Goal: Task Accomplishment & Management: Complete application form

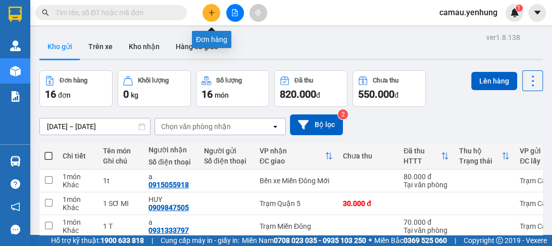
click at [208, 15] on icon "plus" at bounding box center [211, 12] width 7 height 7
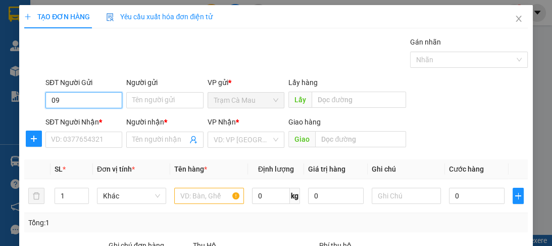
type input "0"
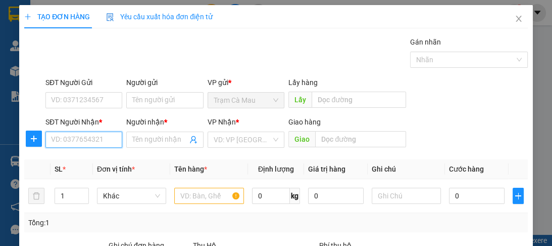
click at [105, 141] on input "SĐT Người Nhận *" at bounding box center [83, 139] width 77 height 16
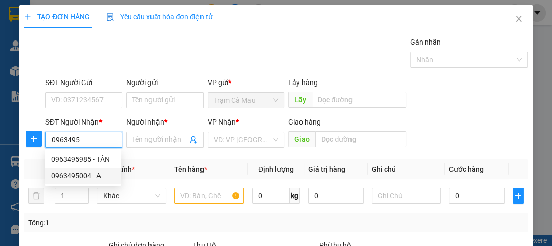
click at [85, 176] on div "0963495004 - A" at bounding box center [83, 175] width 64 height 11
type input "0963495004"
type input "A"
type input "80.000"
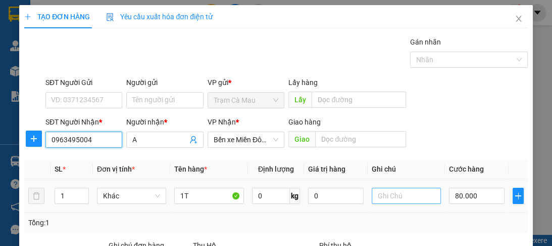
type input "0963495004"
click at [401, 195] on input "text" at bounding box center [406, 195] width 69 height 16
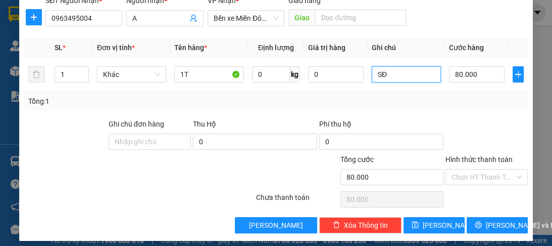
scroll to position [127, 0]
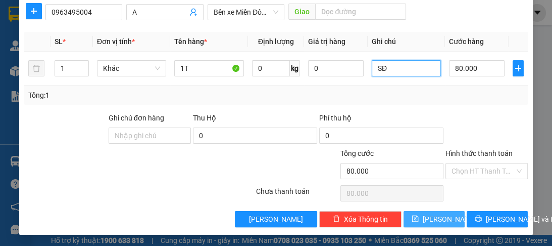
type input "SĐ"
click at [427, 218] on button "[PERSON_NAME]" at bounding box center [434, 219] width 61 height 16
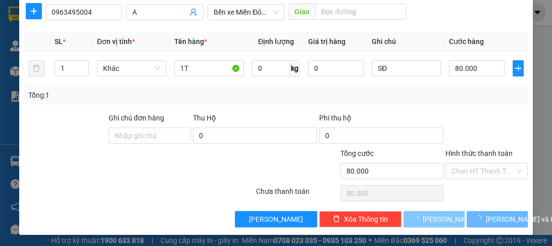
type input "0"
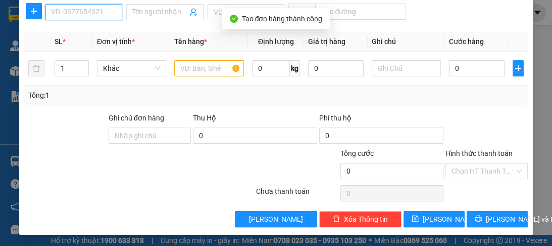
click at [71, 15] on input "SĐT Người Nhận *" at bounding box center [83, 12] width 77 height 16
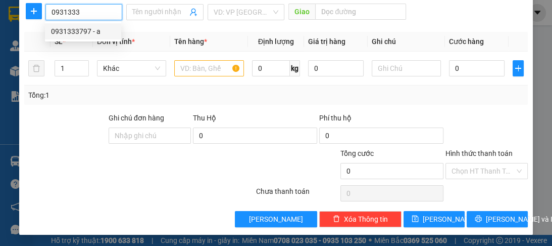
click at [63, 35] on div "0931333797 - a" at bounding box center [83, 31] width 64 height 11
type input "0931333797"
type input "a"
type input "70.000"
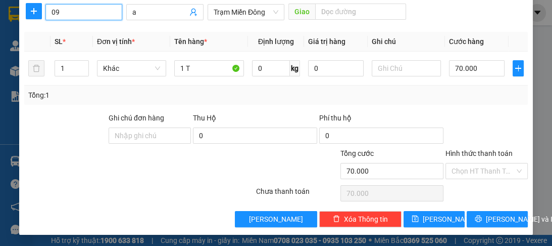
type input "0"
click at [77, 32] on div "0383109516 - a" at bounding box center [83, 31] width 64 height 11
type input "0383109516"
type input "260.000"
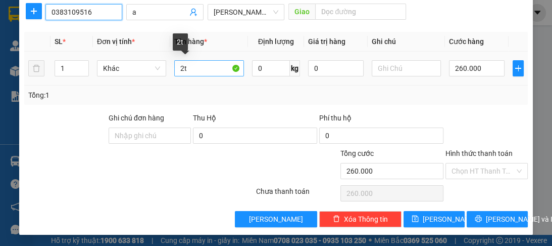
type input "0383109516"
click at [183, 67] on input "2t" at bounding box center [208, 68] width 69 height 16
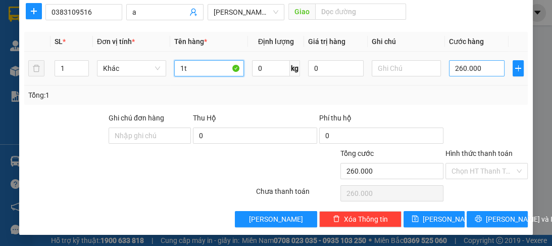
type input "1t"
click at [479, 66] on input "260.000" at bounding box center [477, 68] width 56 height 16
type input "0"
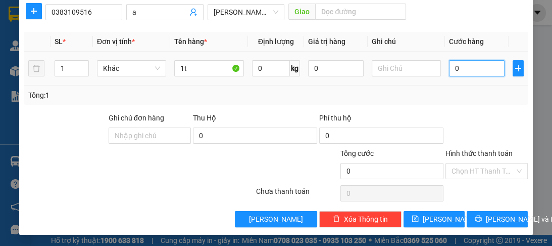
type input "1"
type input "01"
type input "15"
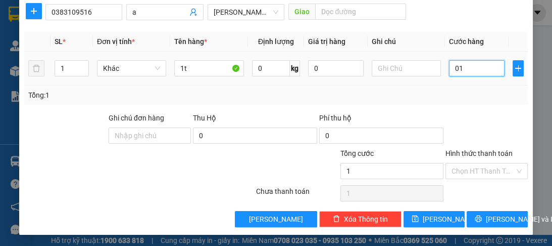
type input "015"
type input "150"
type input "0.150"
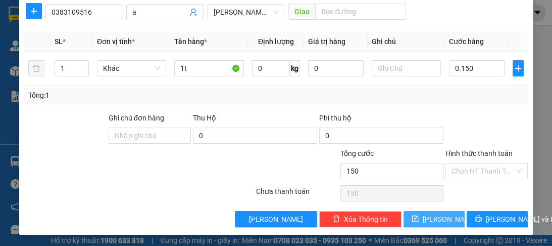
type input "150.000"
click at [427, 218] on button "[PERSON_NAME]" at bounding box center [434, 219] width 61 height 16
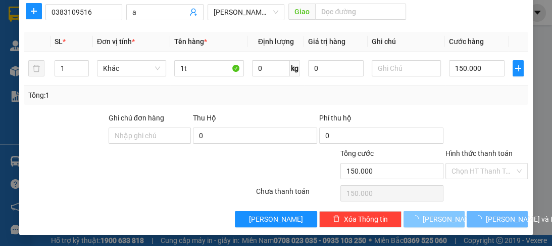
type input "0"
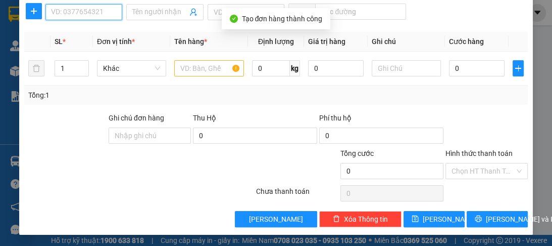
click at [67, 10] on input "SĐT Người Nhận *" at bounding box center [83, 12] width 77 height 16
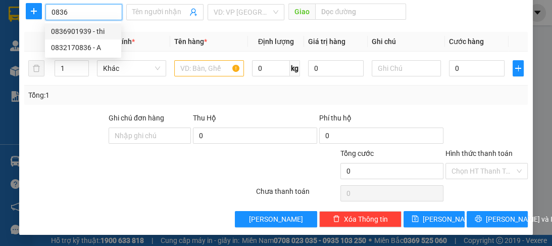
click at [73, 37] on div "0836901939 - thi" at bounding box center [83, 31] width 76 height 16
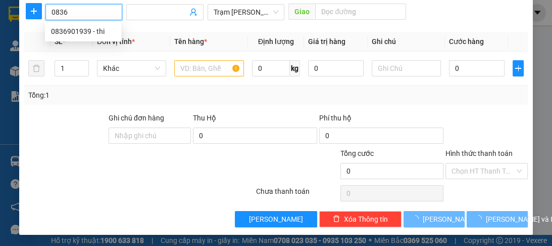
type input "0836901939"
type input "thi"
type input "560.000"
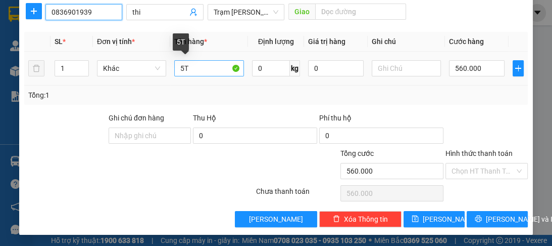
type input "0836901939"
click at [181, 65] on input "5T" at bounding box center [208, 68] width 69 height 16
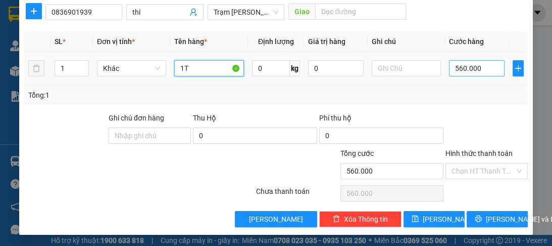
type input "1T"
click at [484, 65] on input "560.000" at bounding box center [477, 68] width 56 height 16
type input "0"
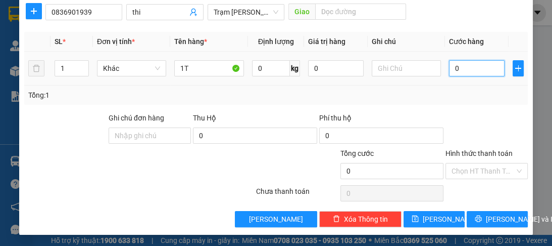
type input "1"
type input "01"
type input "10"
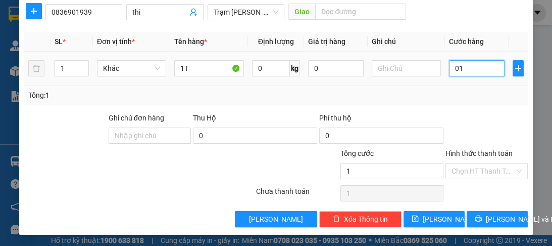
type input "010"
type input "100"
type input "0.100"
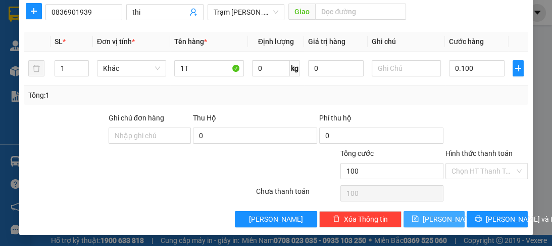
type input "100.000"
click at [443, 217] on button "[PERSON_NAME]" at bounding box center [434, 219] width 61 height 16
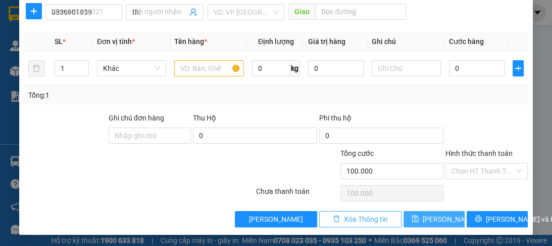
type input "0"
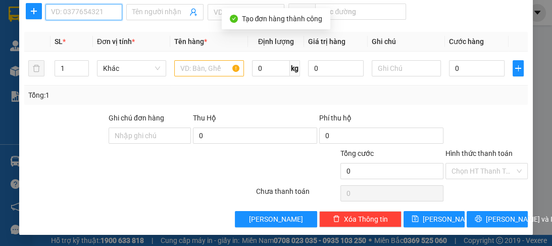
click at [82, 8] on input "SĐT Người Nhận *" at bounding box center [83, 12] width 77 height 16
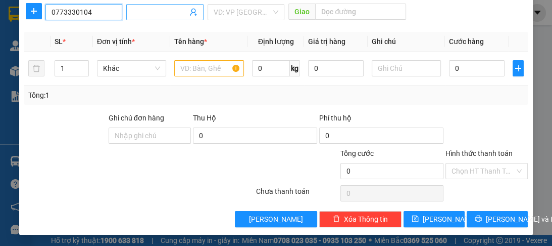
type input "0773330104"
click at [168, 9] on input "Người nhận *" at bounding box center [159, 12] width 55 height 11
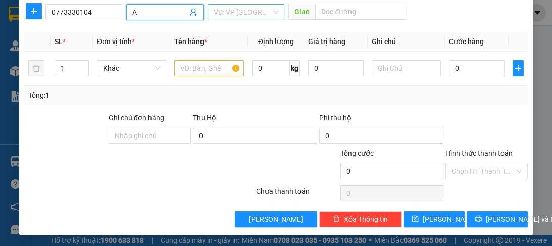
type input "A"
click at [236, 15] on input "search" at bounding box center [243, 12] width 58 height 15
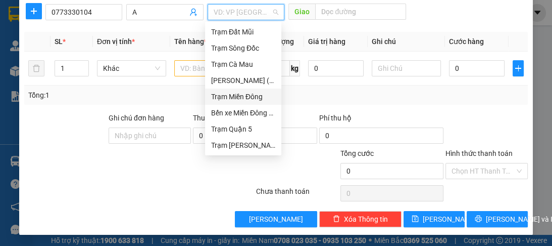
click at [237, 99] on div "Trạm Miền Đông" at bounding box center [243, 96] width 64 height 11
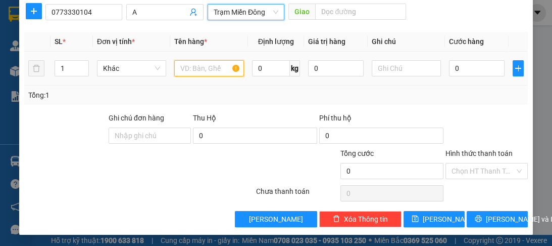
click at [203, 61] on input "text" at bounding box center [208, 68] width 69 height 16
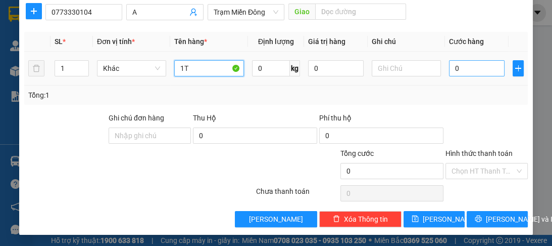
type input "1T"
click at [477, 70] on input "0" at bounding box center [477, 68] width 56 height 16
type input "1"
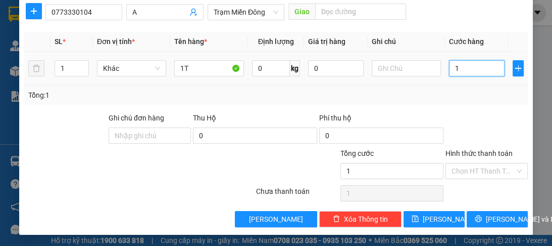
type input "10"
type input "100"
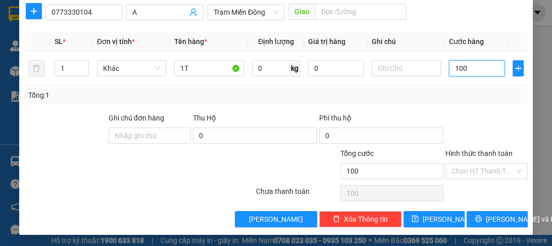
type input "100"
type input "100.000"
click at [458, 151] on label "Hình thức thanh toán" at bounding box center [479, 153] width 67 height 8
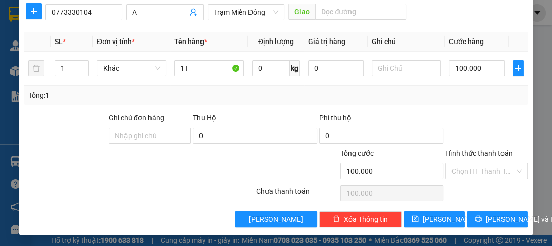
click at [458, 163] on input "Hình thức thanh toán" at bounding box center [483, 170] width 63 height 15
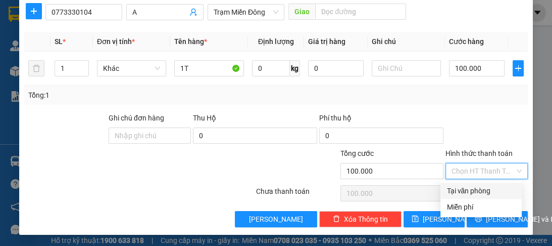
click at [453, 186] on div "Tại văn phòng" at bounding box center [481, 190] width 69 height 11
type input "0"
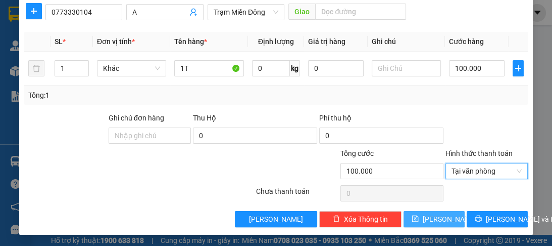
click at [441, 216] on button "[PERSON_NAME]" at bounding box center [434, 219] width 61 height 16
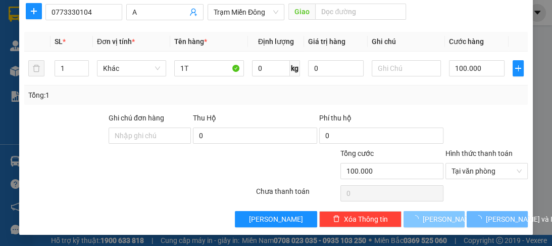
type input "0"
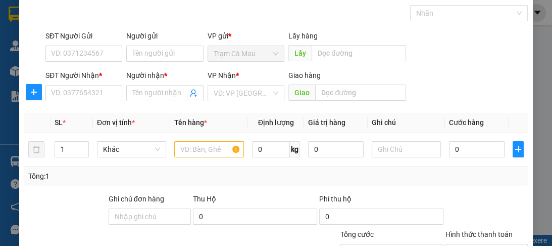
scroll to position [0, 0]
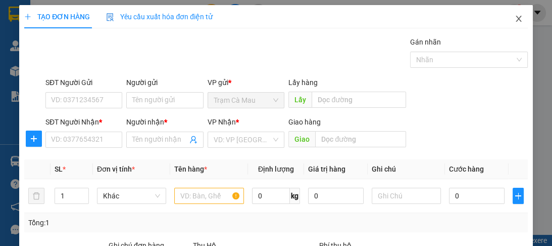
click at [515, 19] on icon "close" at bounding box center [519, 19] width 8 height 8
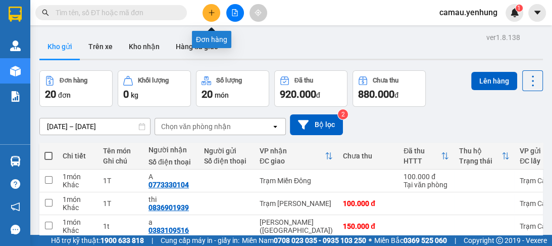
click at [216, 14] on button at bounding box center [212, 13] width 18 height 18
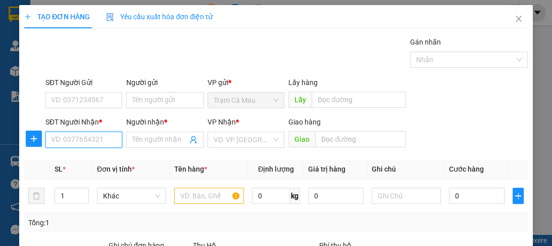
click at [109, 137] on input "SĐT Người Nhận *" at bounding box center [83, 139] width 77 height 16
type input "0966567546"
click at [96, 156] on div "0966567546 - A" at bounding box center [83, 159] width 64 height 11
type input "A"
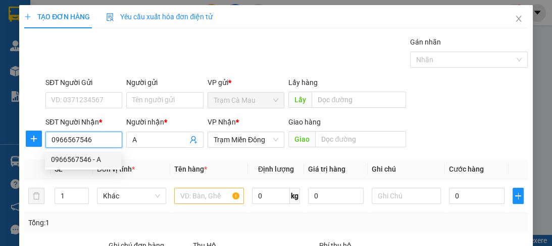
type input "150.000"
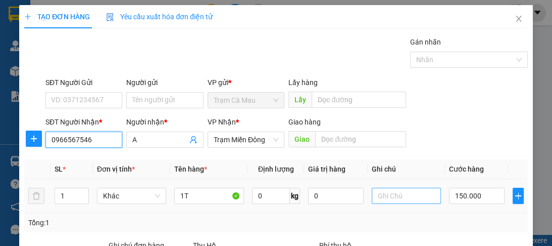
scroll to position [40, 0]
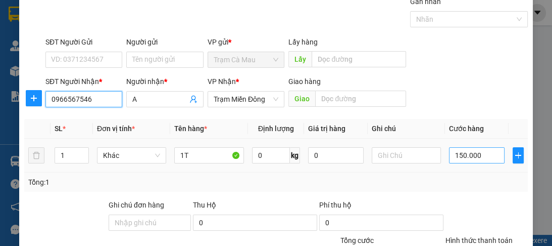
type input "0966567546"
click at [490, 153] on input "150.000" at bounding box center [477, 155] width 56 height 16
type input "0"
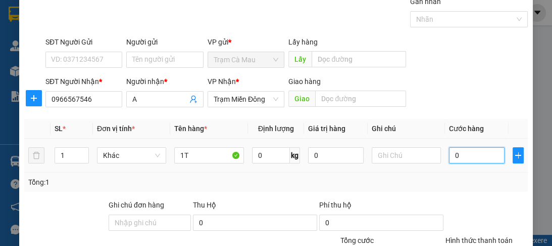
type input "1"
type input "01"
type input "10"
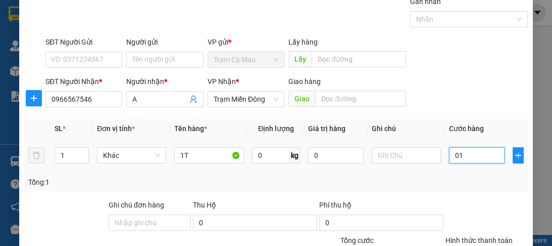
type input "010"
type input "100"
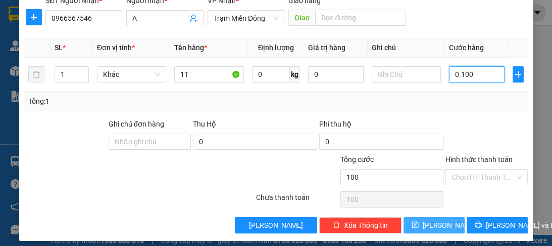
type input "0.100"
type input "100.000"
click at [435, 224] on span "[PERSON_NAME]" at bounding box center [450, 224] width 54 height 11
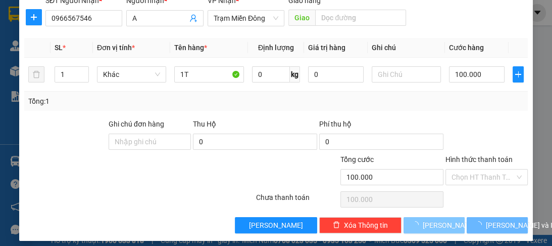
type input "0"
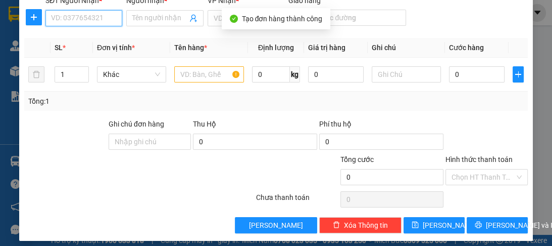
click at [100, 21] on input "SĐT Người Nhận *" at bounding box center [83, 18] width 77 height 16
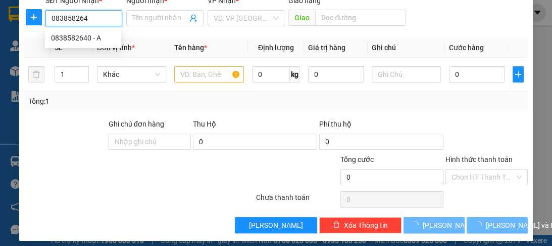
type input "0838582640"
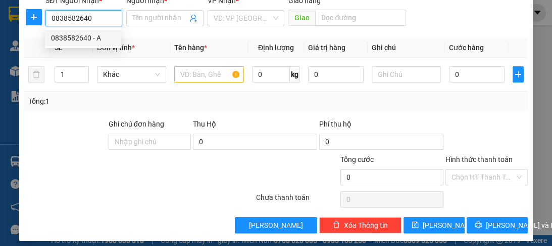
click at [80, 36] on div "0838582640 - A" at bounding box center [83, 37] width 64 height 11
type input "A"
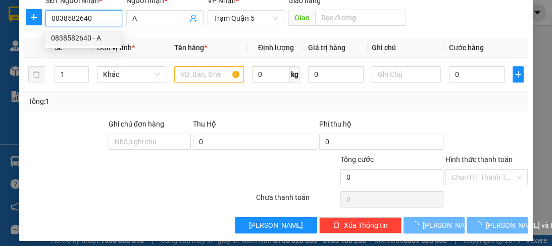
type input "70.000"
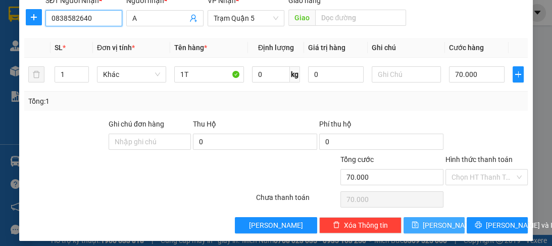
type input "0838582640"
click at [433, 225] on span "[PERSON_NAME]" at bounding box center [450, 224] width 54 height 11
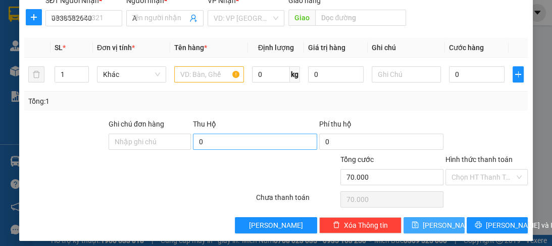
type input "0"
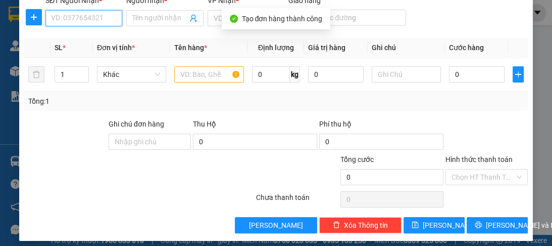
click at [80, 22] on input "SĐT Người Nhận *" at bounding box center [83, 18] width 77 height 16
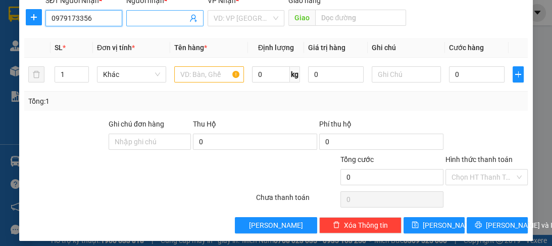
type input "0979173356"
click at [159, 19] on input "Người nhận *" at bounding box center [159, 18] width 55 height 11
type input "A"
click at [214, 18] on input "search" at bounding box center [243, 18] width 58 height 15
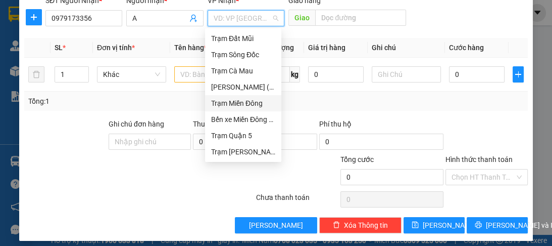
click at [251, 103] on div "Trạm Miền Đông" at bounding box center [243, 103] width 64 height 11
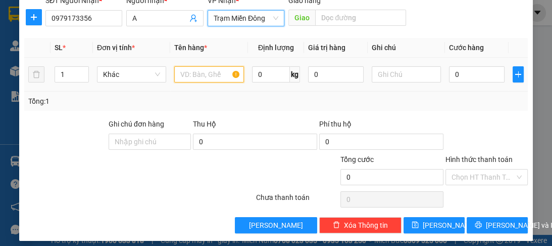
click at [201, 75] on input "text" at bounding box center [208, 74] width 69 height 16
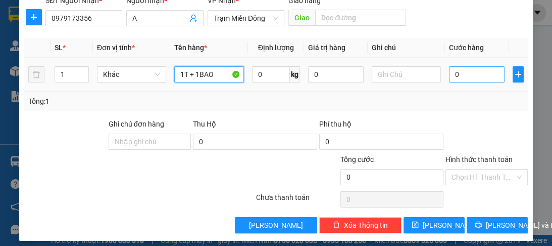
type input "1T + 1BAO"
click at [475, 74] on input "0" at bounding box center [477, 74] width 56 height 16
type input "1"
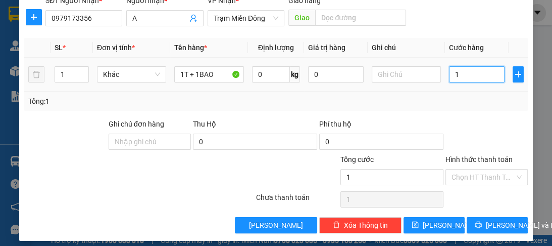
type input "15"
type input "150"
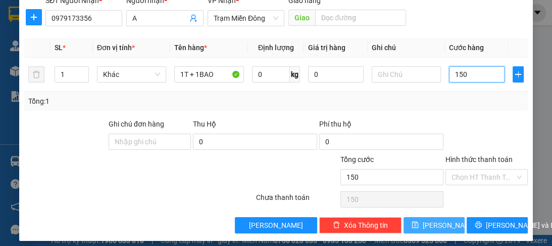
type input "150"
type input "150.000"
click at [426, 224] on button "[PERSON_NAME]" at bounding box center [434, 225] width 61 height 16
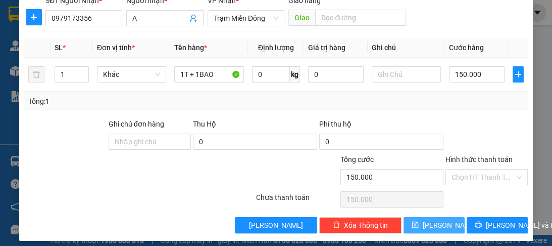
type input "0"
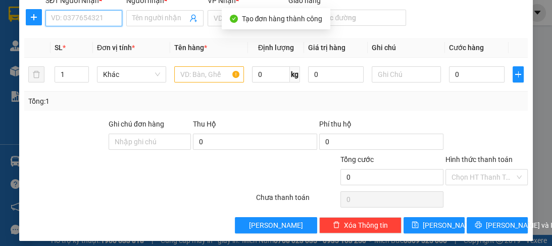
click at [109, 22] on input "SĐT Người Nhận *" at bounding box center [83, 18] width 77 height 16
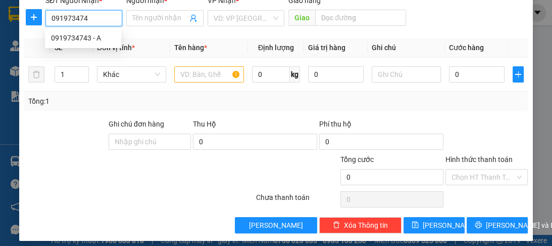
type input "0919734743"
click at [80, 40] on div "0919734743 - A" at bounding box center [83, 37] width 64 height 11
type input "A"
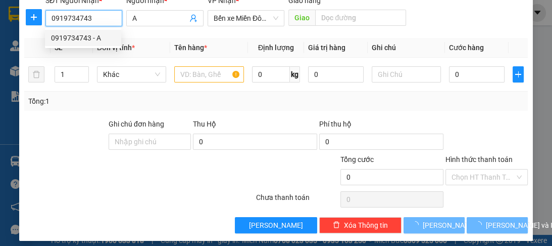
type input "70.000"
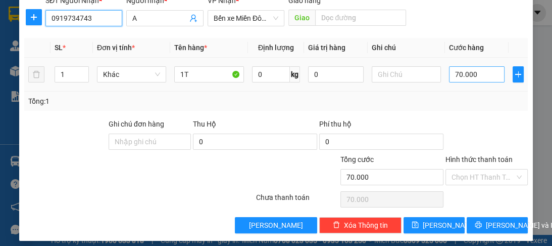
type input "0919734743"
click at [487, 71] on input "70.000" at bounding box center [477, 74] width 56 height 16
type input "0"
type input "01"
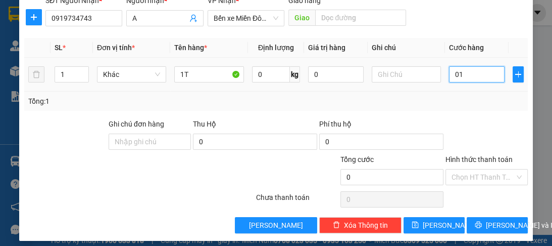
type input "1"
type input "10"
type input "010"
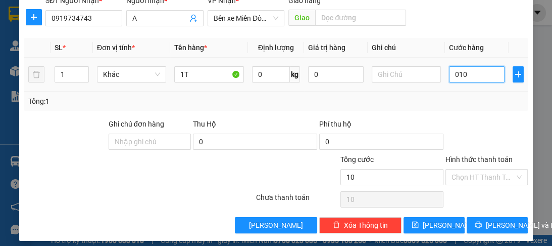
type input "100"
type input "0.100"
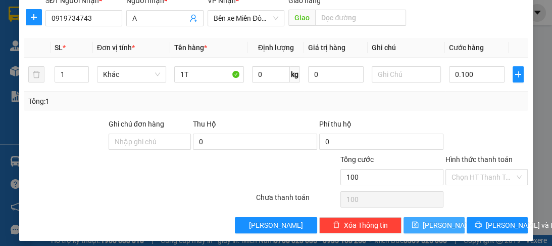
type input "100.000"
click at [427, 229] on button "[PERSON_NAME]" at bounding box center [434, 225] width 61 height 16
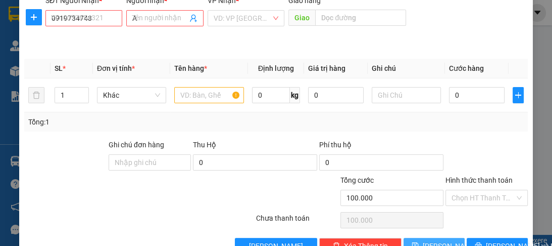
type input "0"
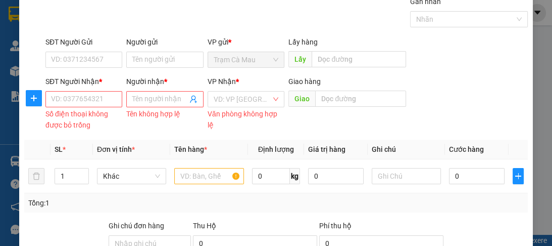
scroll to position [0, 0]
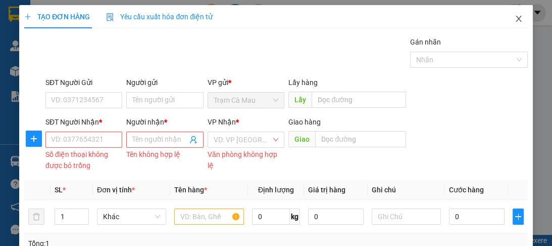
click at [515, 21] on icon "close" at bounding box center [519, 19] width 8 height 8
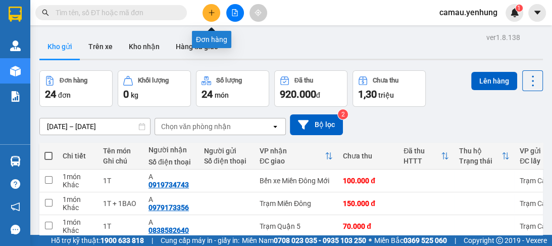
click at [214, 16] on button at bounding box center [212, 13] width 18 height 18
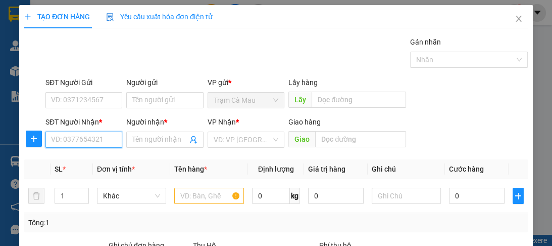
click at [78, 133] on input "SĐT Người Nhận *" at bounding box center [83, 139] width 77 height 16
type input "0846336678"
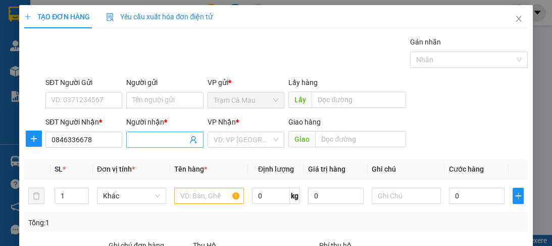
click at [135, 142] on input "Người nhận *" at bounding box center [159, 139] width 55 height 11
type input "A"
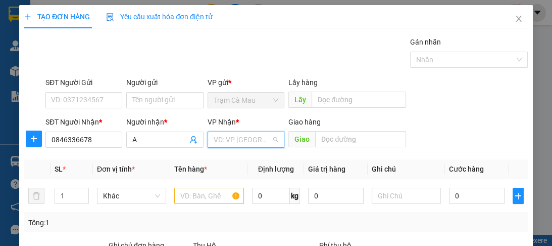
click at [224, 144] on input "search" at bounding box center [243, 139] width 58 height 15
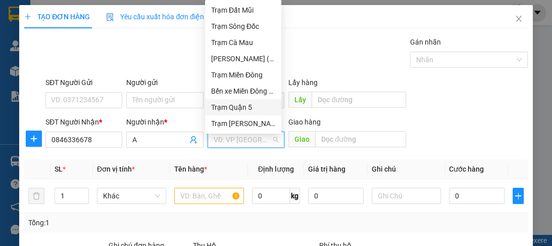
click at [240, 108] on div "Trạm Quận 5" at bounding box center [243, 107] width 64 height 11
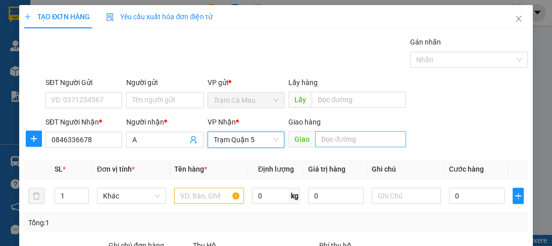
scroll to position [81, 0]
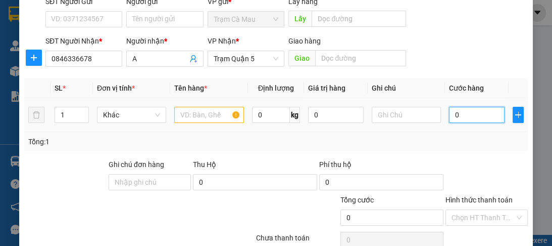
click at [462, 117] on input "0" at bounding box center [477, 115] width 56 height 16
type input "8"
type input "80"
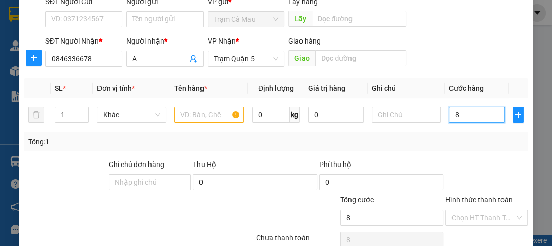
type input "80"
type input "80.000"
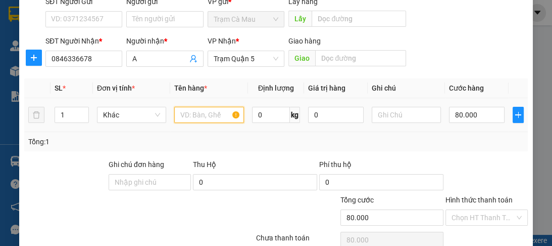
click at [210, 119] on input "text" at bounding box center [208, 115] width 69 height 16
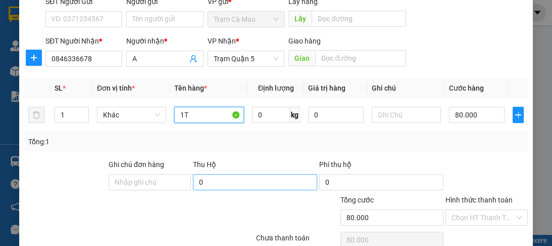
type input "1T"
click at [222, 179] on input "0" at bounding box center [255, 182] width 124 height 16
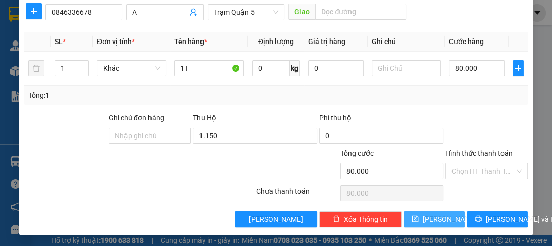
type input "1.150.000"
click at [429, 220] on span "[PERSON_NAME]" at bounding box center [450, 218] width 54 height 11
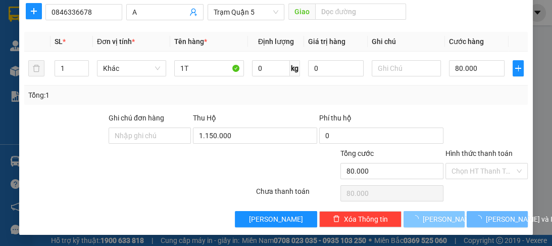
type input "0"
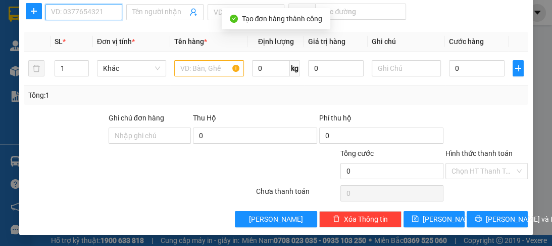
click at [81, 14] on input "SĐT Người Nhận *" at bounding box center [83, 12] width 77 height 16
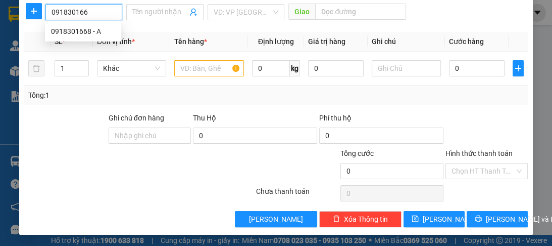
type input "0918301668"
click at [70, 30] on div "0918301668 - A" at bounding box center [83, 31] width 64 height 11
type input "A"
type input "70.000"
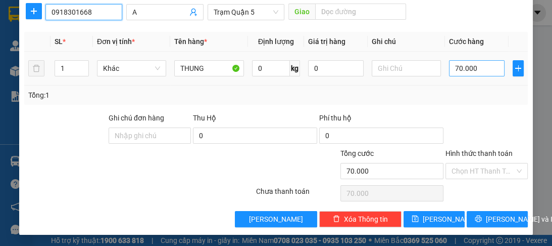
type input "0918301668"
click at [488, 68] on input "70.000" at bounding box center [477, 68] width 56 height 16
type input "0"
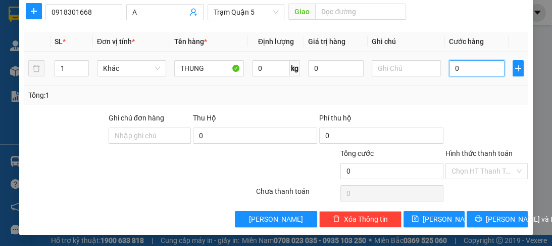
type input "8"
type input "08"
type input "80"
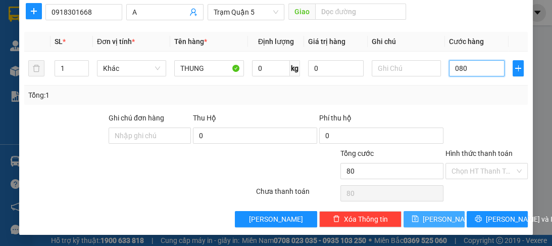
type input "080"
type input "80.000"
click at [438, 217] on span "[PERSON_NAME]" at bounding box center [450, 218] width 54 height 11
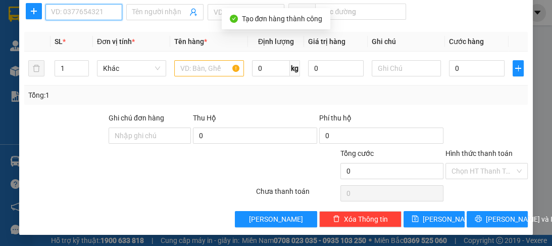
click at [107, 16] on input "SĐT Người Nhận *" at bounding box center [83, 12] width 77 height 16
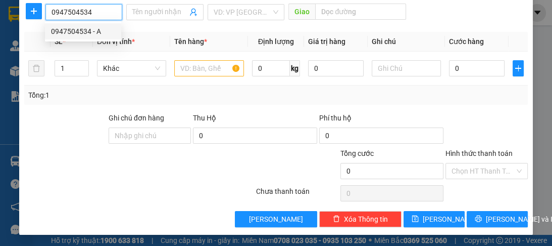
click at [77, 32] on div "0947504534 - A" at bounding box center [83, 31] width 64 height 11
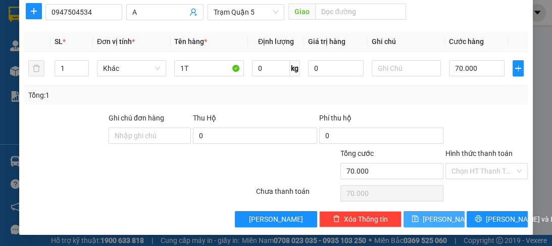
click at [432, 219] on span "[PERSON_NAME]" at bounding box center [450, 218] width 54 height 11
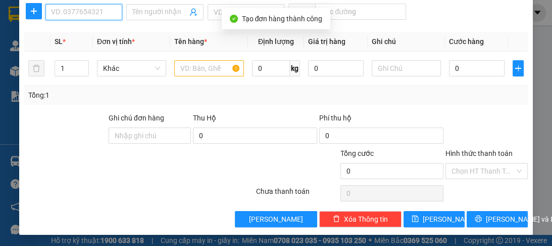
click at [83, 14] on input "SĐT Người Nhận *" at bounding box center [83, 12] width 77 height 16
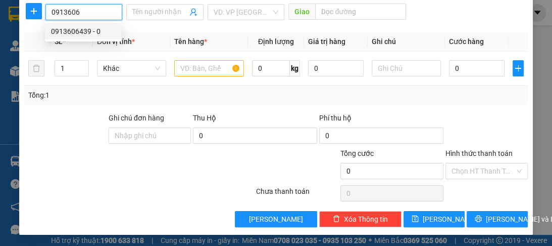
click at [75, 35] on div "0913606439 - 0" at bounding box center [83, 31] width 64 height 11
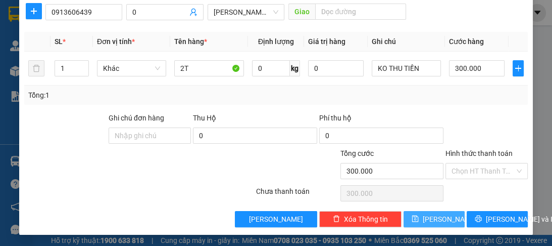
click at [433, 215] on span "[PERSON_NAME]" at bounding box center [450, 218] width 54 height 11
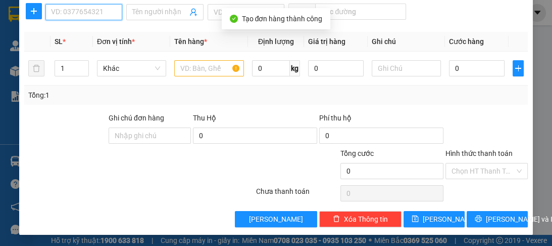
click at [99, 16] on input "SĐT Người Nhận *" at bounding box center [83, 12] width 77 height 16
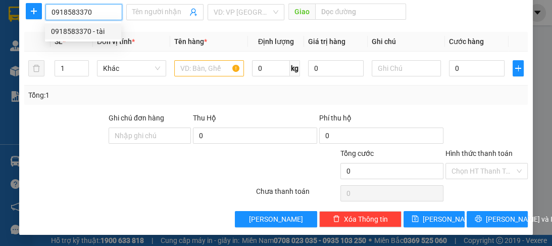
click at [89, 32] on div "0918583370 - tài" at bounding box center [83, 31] width 64 height 11
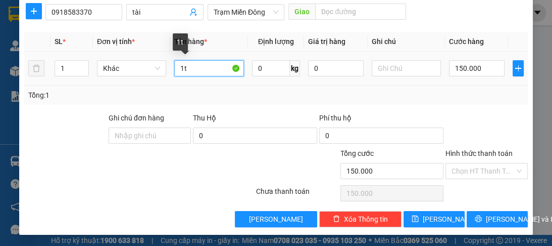
click at [180, 68] on input "1t" at bounding box center [208, 68] width 69 height 16
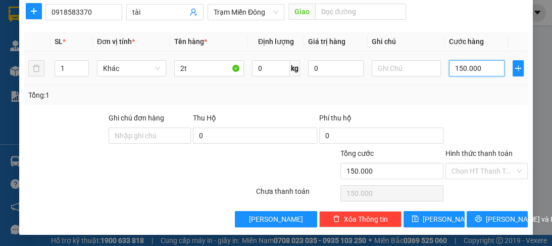
click at [479, 66] on input "150.000" at bounding box center [477, 68] width 56 height 16
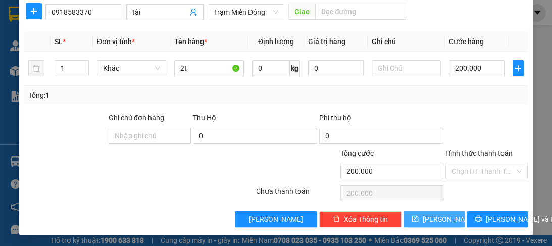
click at [441, 221] on button "[PERSON_NAME]" at bounding box center [434, 219] width 61 height 16
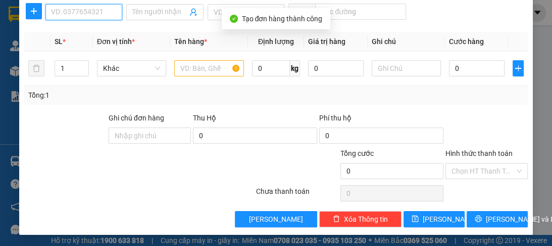
click at [60, 12] on input "SĐT Người Nhận *" at bounding box center [83, 12] width 77 height 16
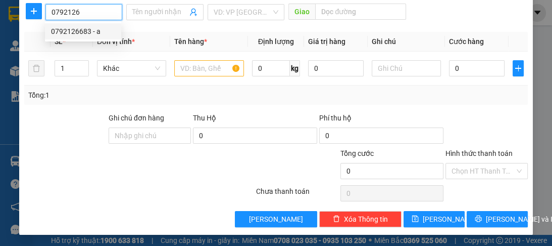
click at [73, 37] on div "0792126683 - a" at bounding box center [83, 31] width 76 height 16
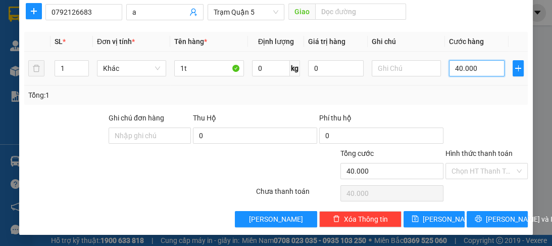
click at [473, 64] on input "40.000" at bounding box center [477, 68] width 56 height 16
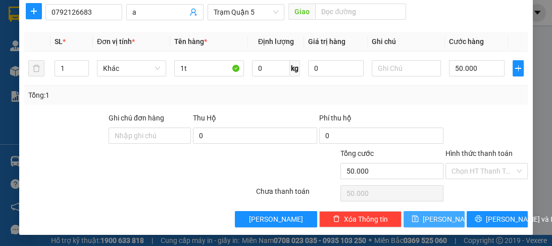
click at [428, 221] on button "[PERSON_NAME]" at bounding box center [434, 219] width 61 height 16
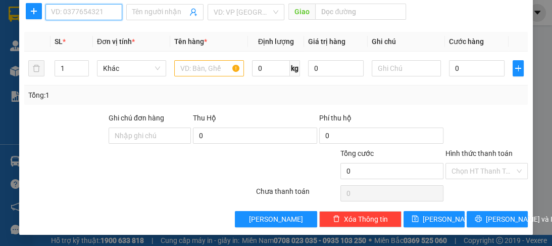
click at [79, 7] on input "SĐT Người Nhận *" at bounding box center [83, 12] width 77 height 16
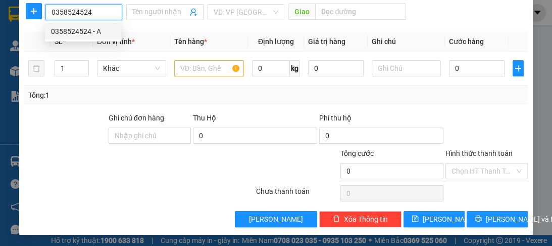
click at [82, 33] on div "0358524524 - A" at bounding box center [83, 31] width 64 height 11
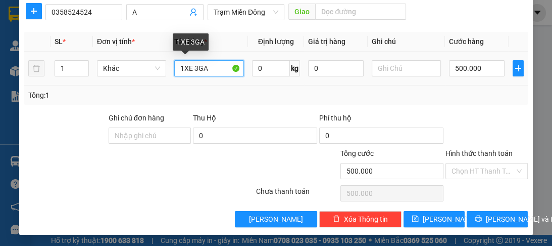
click at [218, 69] on input "1XE 3GA" at bounding box center [208, 68] width 69 height 16
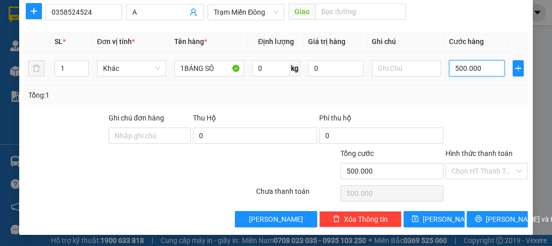
click at [483, 67] on input "500.000" at bounding box center [477, 68] width 56 height 16
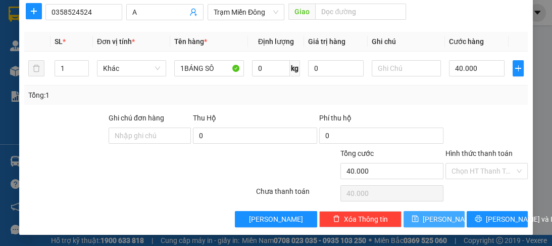
click at [435, 214] on span "[PERSON_NAME]" at bounding box center [450, 218] width 54 height 11
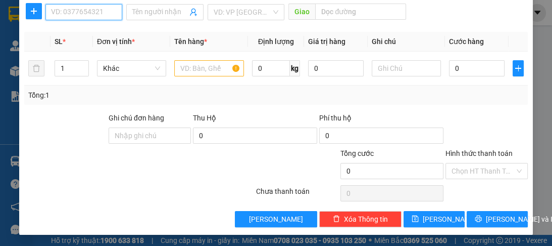
click at [67, 12] on input "SĐT Người Nhận *" at bounding box center [83, 12] width 77 height 16
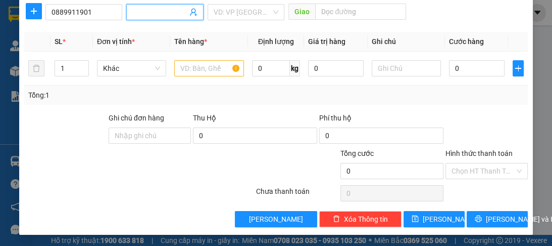
click at [137, 13] on input "Người nhận *" at bounding box center [159, 12] width 55 height 11
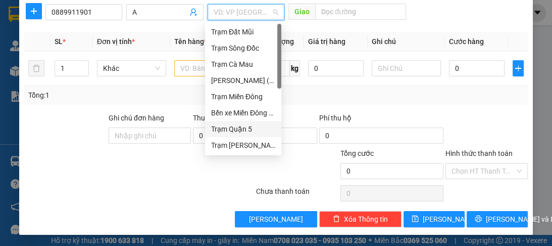
click at [246, 17] on input "search" at bounding box center [243, 12] width 58 height 15
click at [245, 131] on div "Trạm Quận 5" at bounding box center [243, 128] width 64 height 11
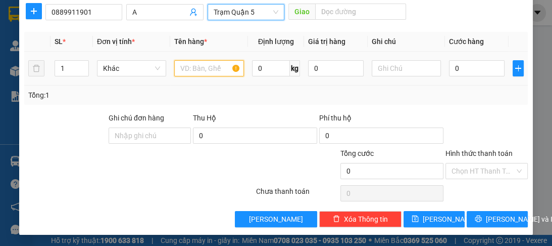
click at [203, 73] on input "text" at bounding box center [208, 68] width 69 height 16
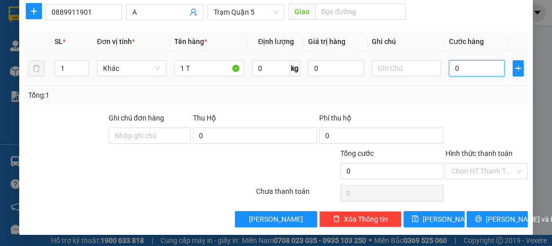
click at [458, 69] on input "0" at bounding box center [477, 68] width 56 height 16
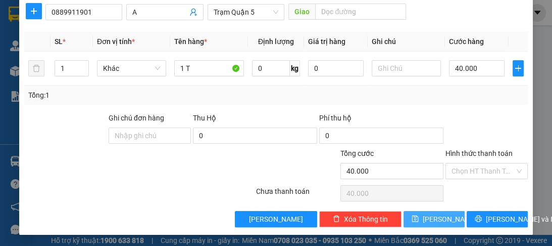
click at [427, 215] on button "[PERSON_NAME]" at bounding box center [434, 219] width 61 height 16
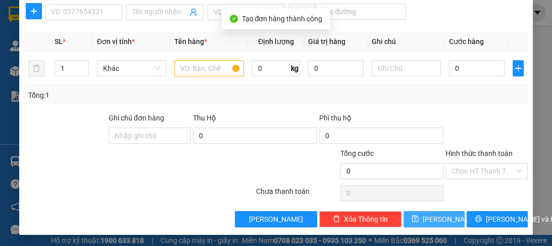
scroll to position [6, 0]
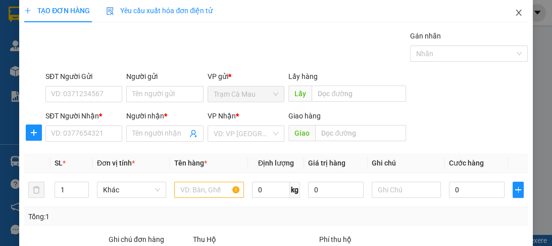
click at [515, 13] on icon "close" at bounding box center [519, 13] width 8 height 8
